Goal: Check status

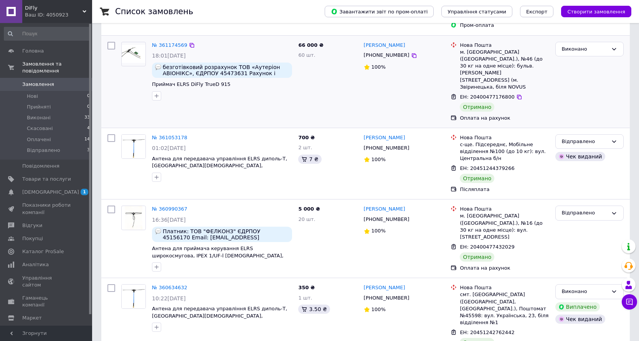
scroll to position [154, 0]
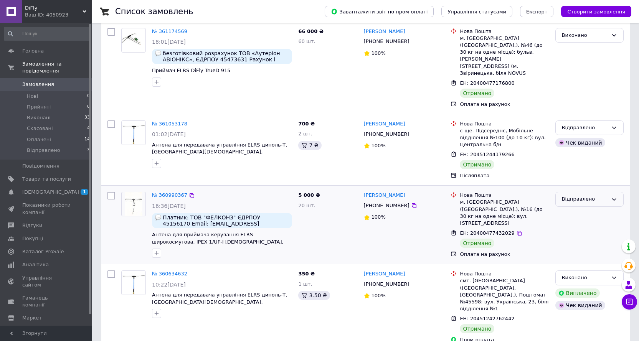
click at [582, 195] on div "Відправлено" at bounding box center [585, 199] width 46 height 8
click at [576, 222] on li "Виконано" at bounding box center [590, 229] width 68 height 14
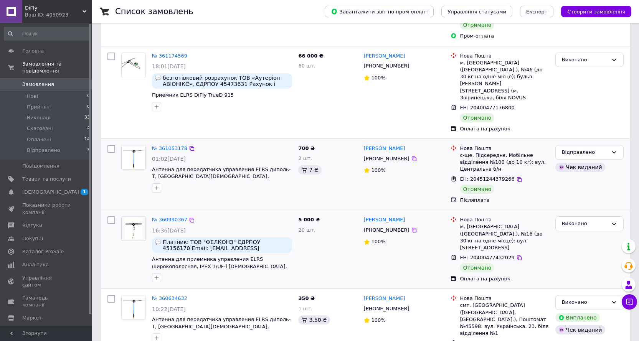
scroll to position [115, 0]
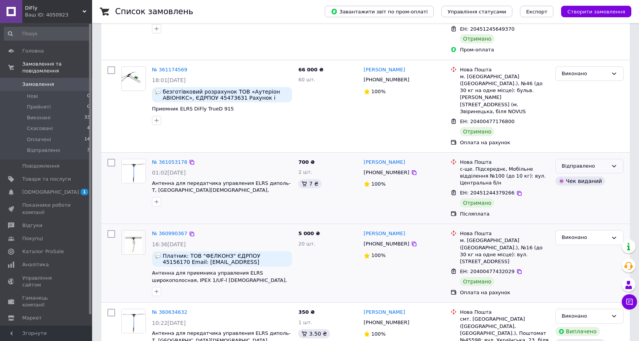
click at [585, 162] on div "Відправлено" at bounding box center [585, 166] width 46 height 8
click at [571, 189] on li "Виконано" at bounding box center [590, 196] width 68 height 14
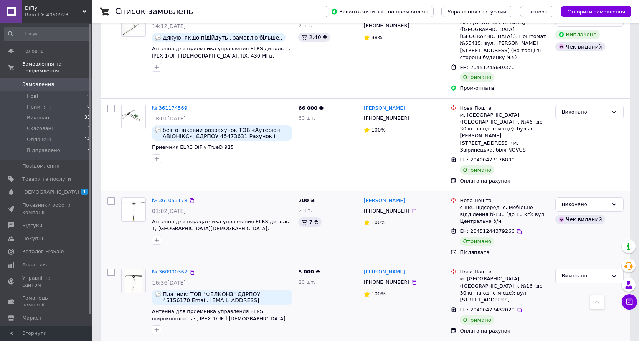
scroll to position [0, 0]
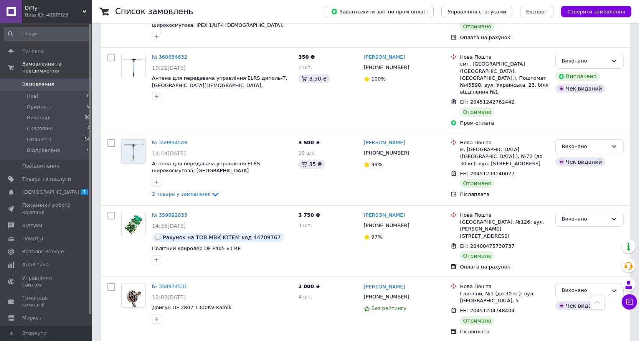
scroll to position [384, 0]
